Goal: Register for event/course

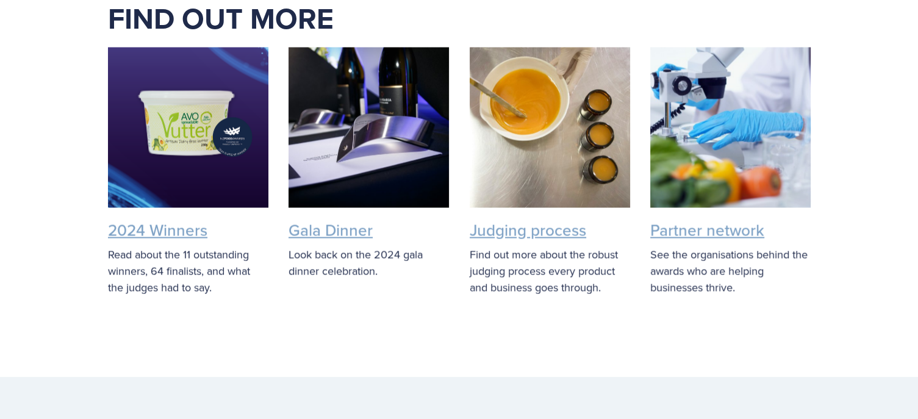
scroll to position [2340, 0]
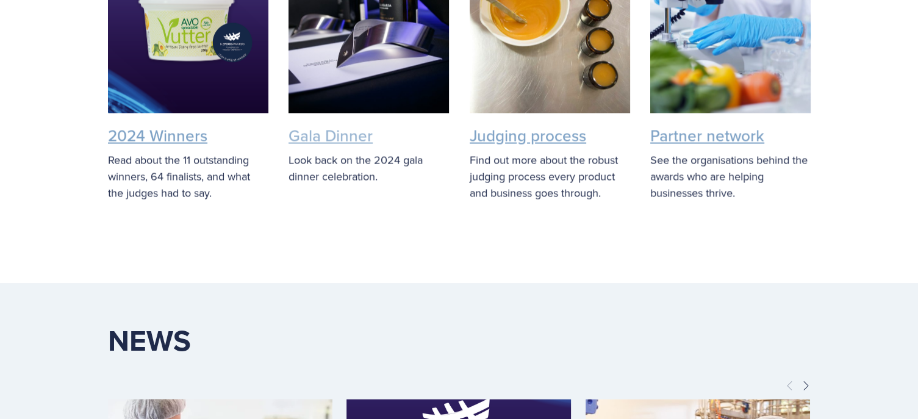
click at [341, 135] on link "Gala Dinner" at bounding box center [331, 135] width 84 height 23
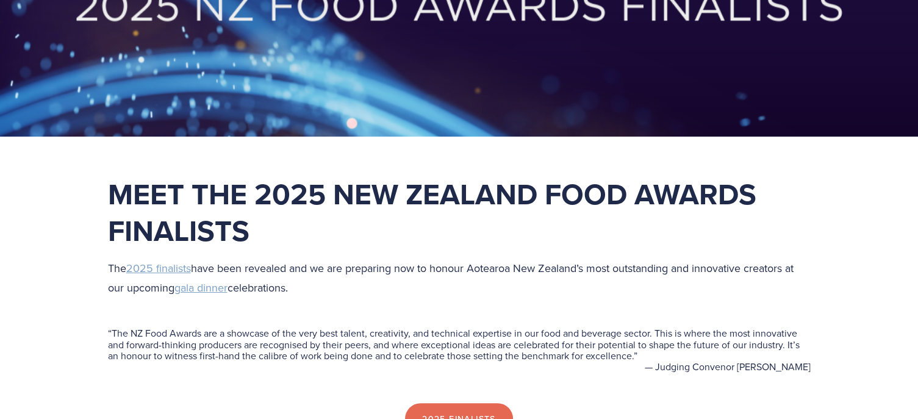
scroll to position [0, 0]
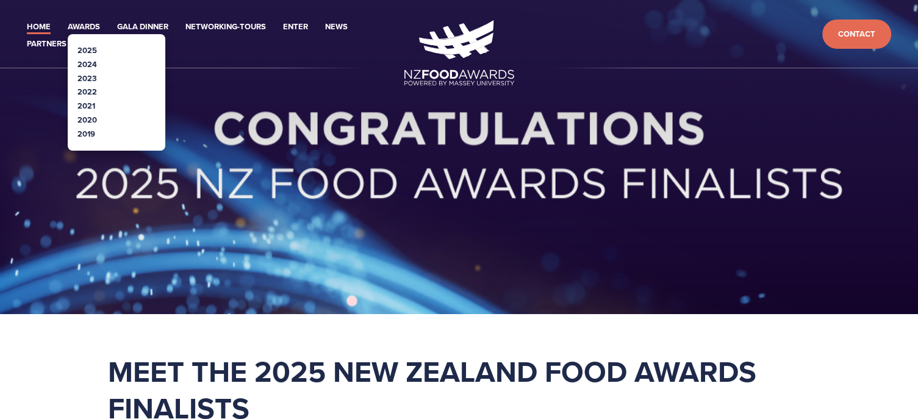
click at [87, 58] on li "2024" at bounding box center [116, 65] width 78 height 14
click at [88, 63] on link "2024" at bounding box center [87, 65] width 20 height 12
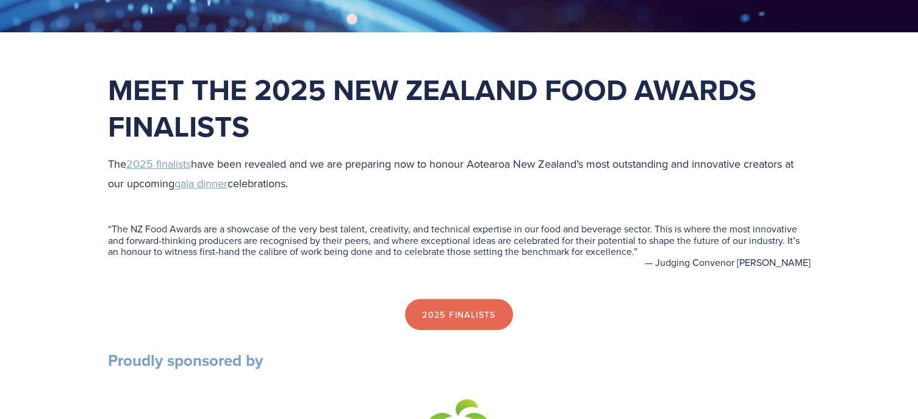
scroll to position [282, 0]
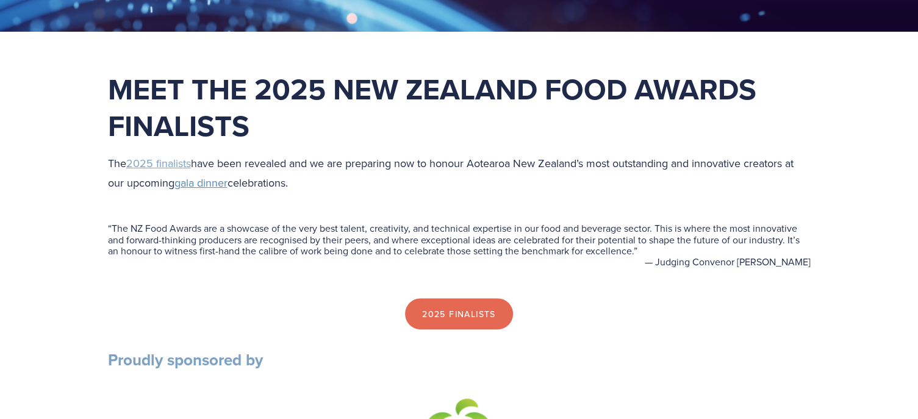
click at [201, 184] on span "gala dinner" at bounding box center [200, 182] width 53 height 15
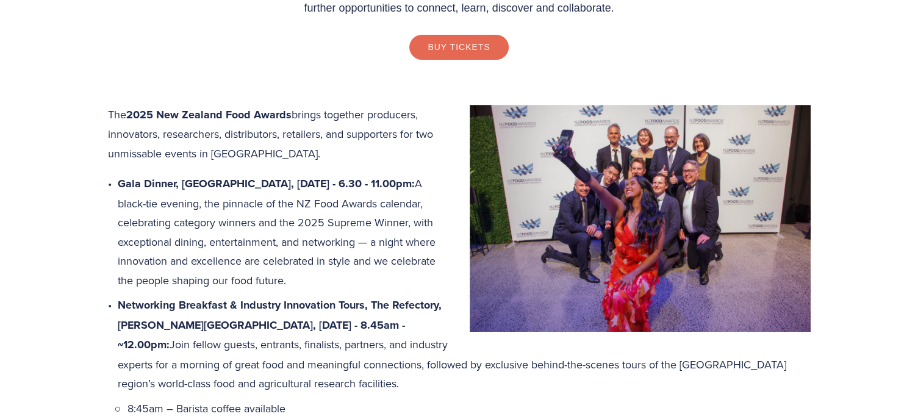
scroll to position [387, 0]
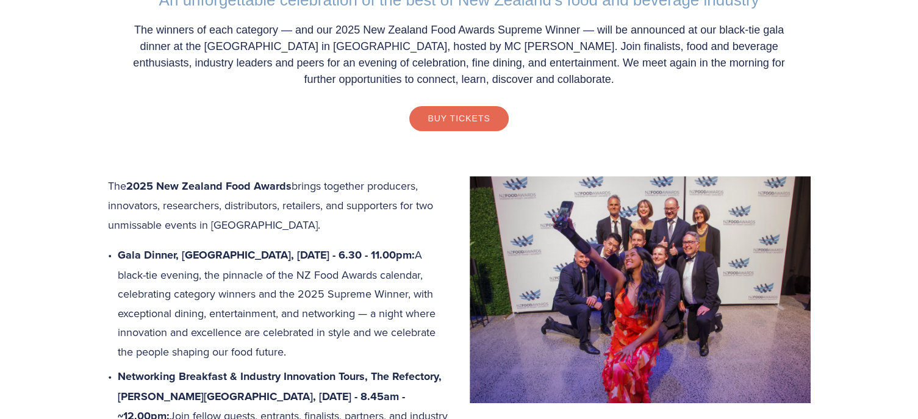
click at [639, 253] on img at bounding box center [640, 290] width 341 height 228
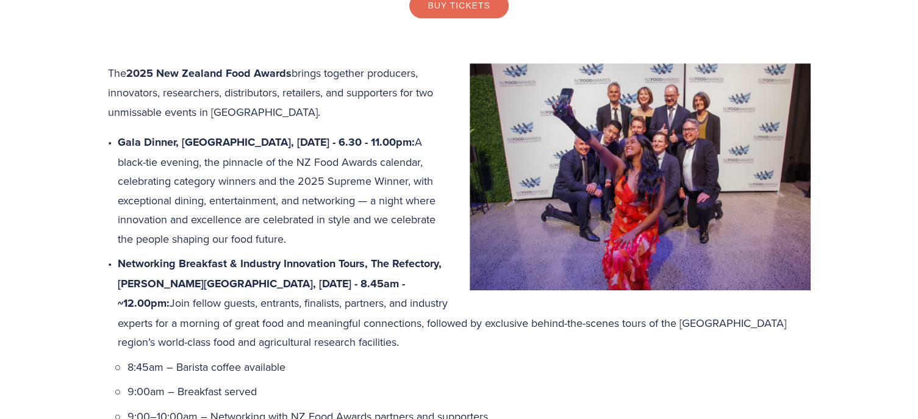
scroll to position [499, 0]
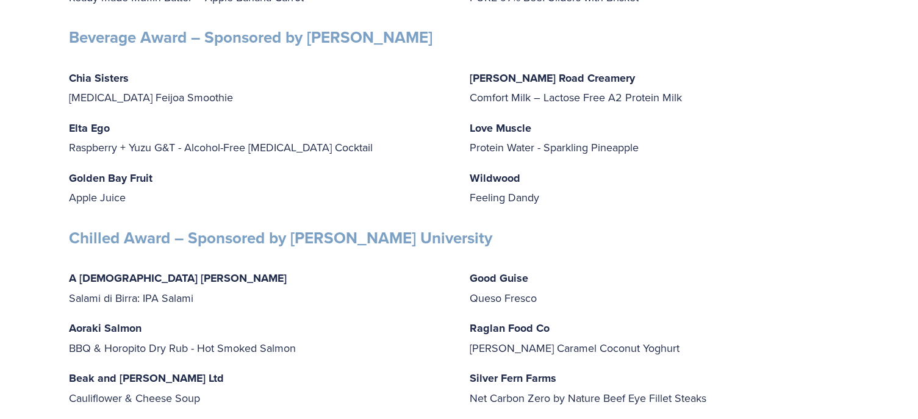
scroll to position [3532, 0]
drag, startPoint x: 664, startPoint y: 236, endPoint x: 517, endPoint y: 266, distance: 149.4
click at [517, 259] on div "Chilled Award – Sponsored by Massey University" at bounding box center [460, 238] width 802 height 41
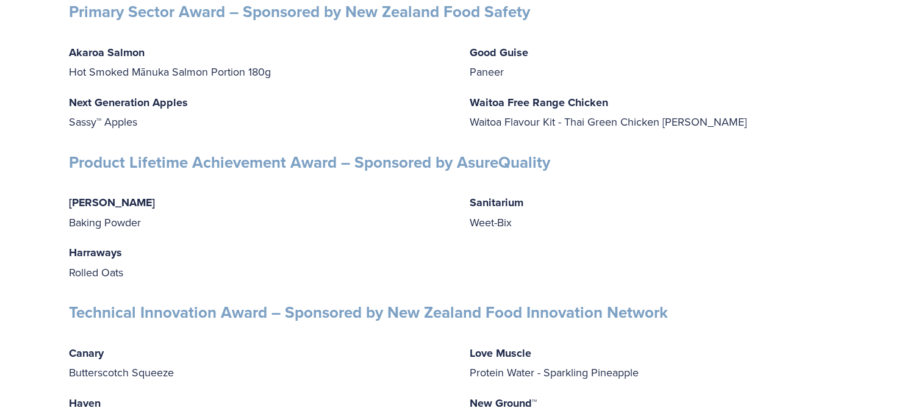
scroll to position [4548, 0]
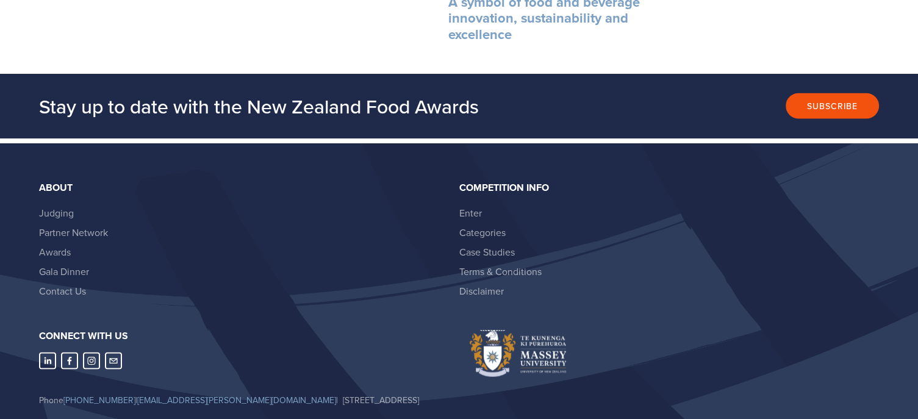
scroll to position [2363, 0]
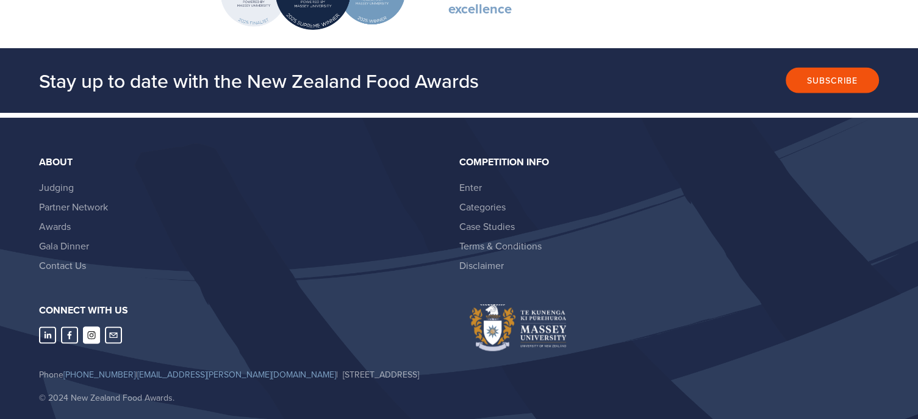
click at [91, 332] on use "Instagram" at bounding box center [91, 336] width 8 height 8
